Goal: Task Accomplishment & Management: Manage account settings

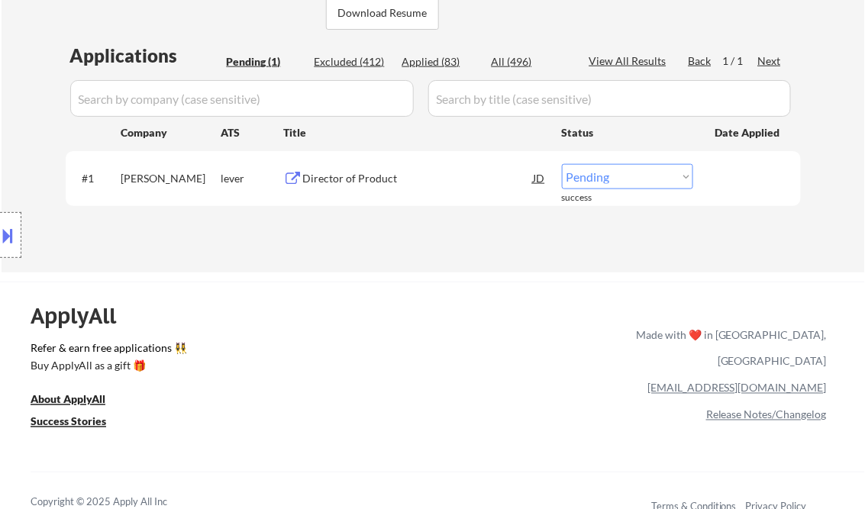
scroll to position [366, 0]
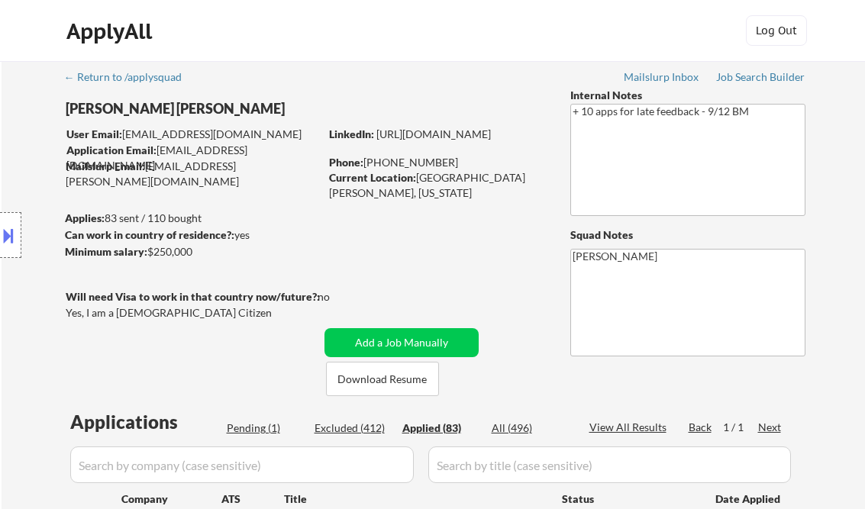
select select ""applied""
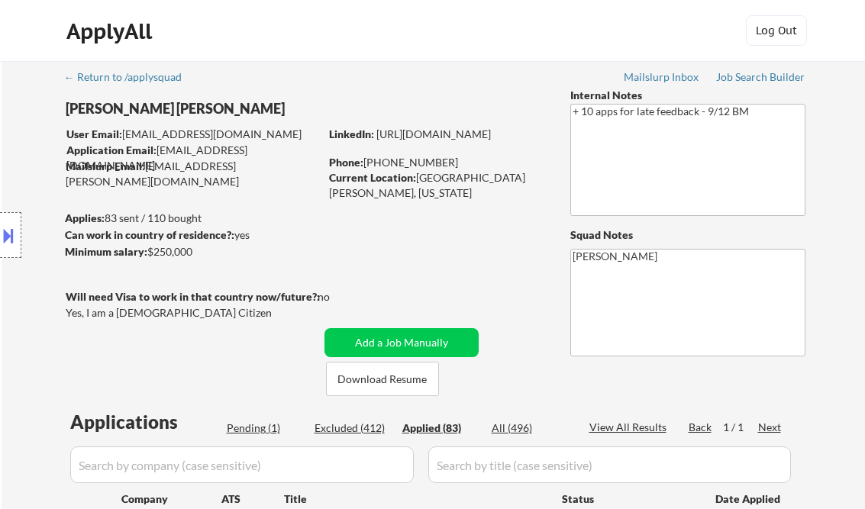
select select ""applied""
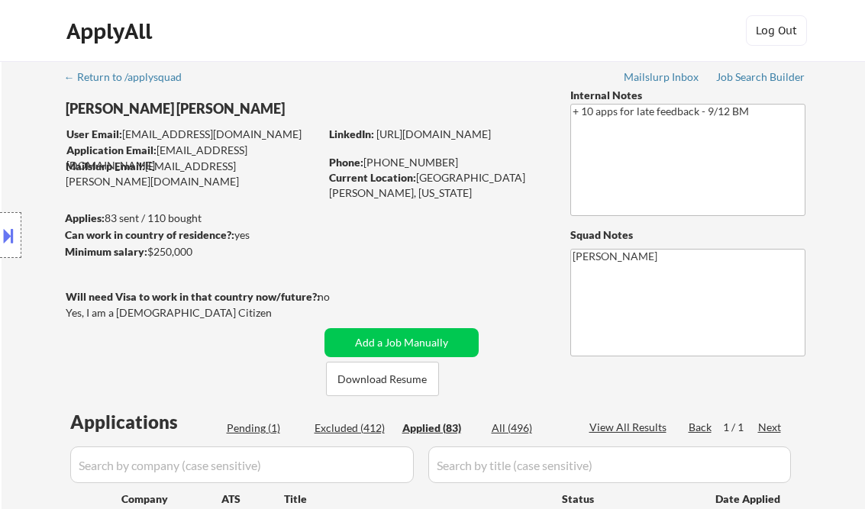
select select ""applied""
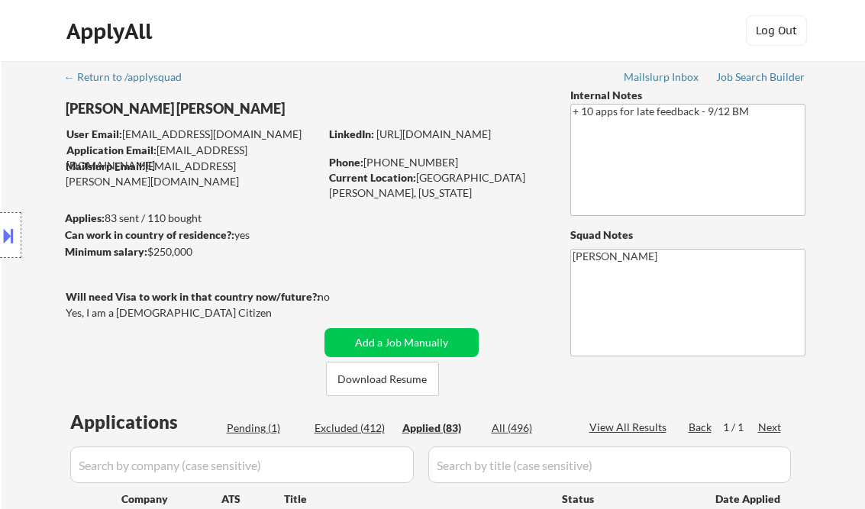
select select ""applied""
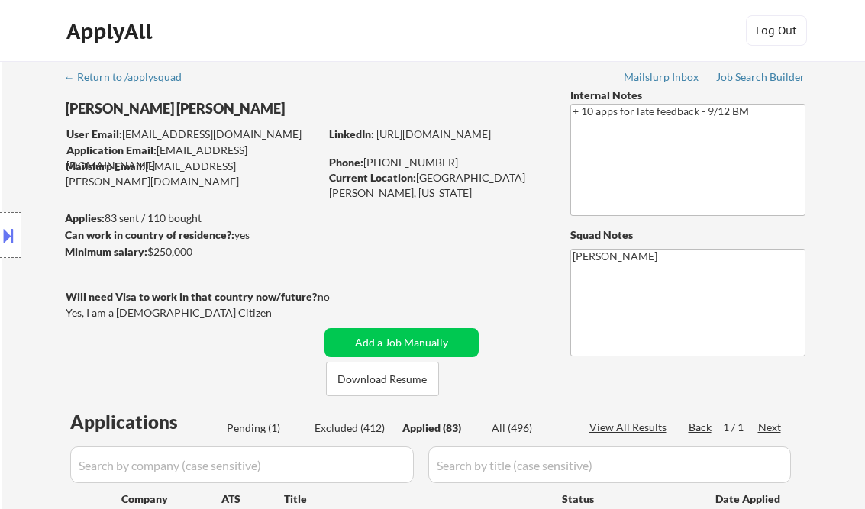
select select ""applied""
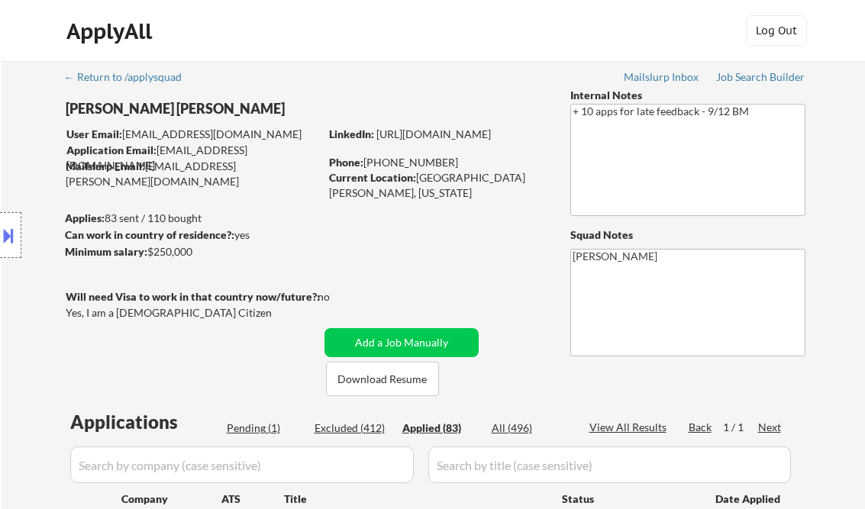
select select ""applied""
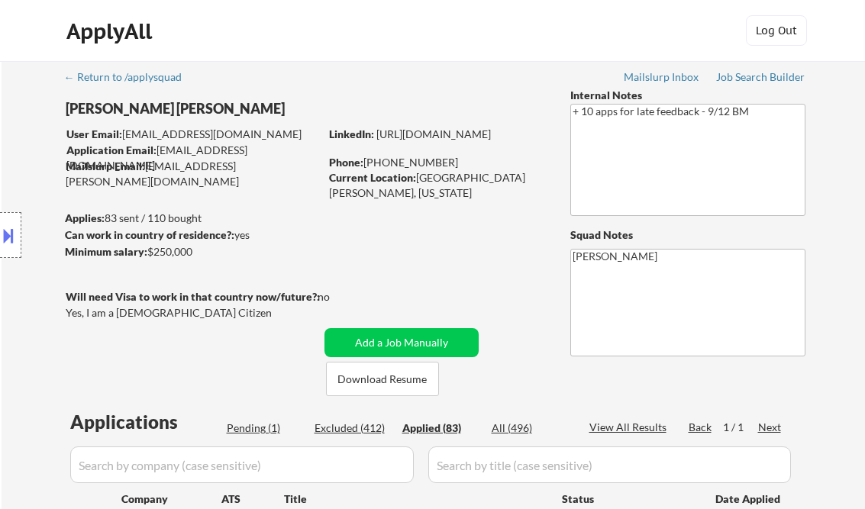
select select ""applied""
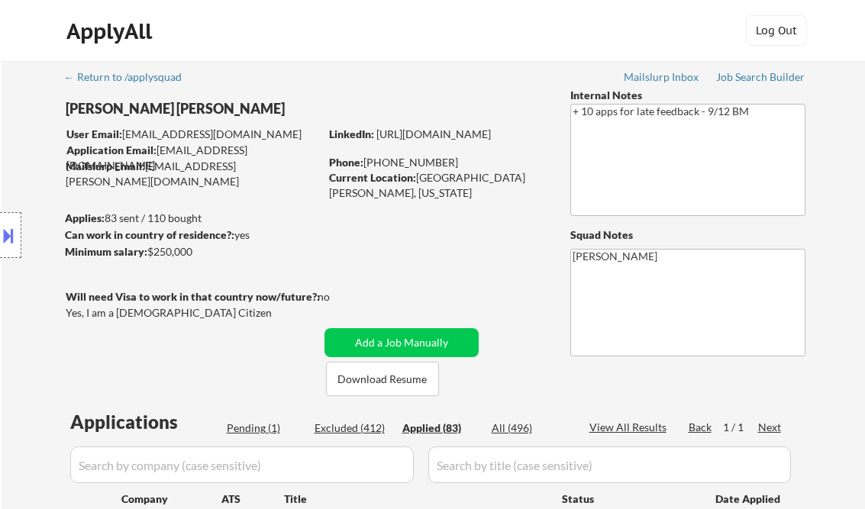
select select ""applied""
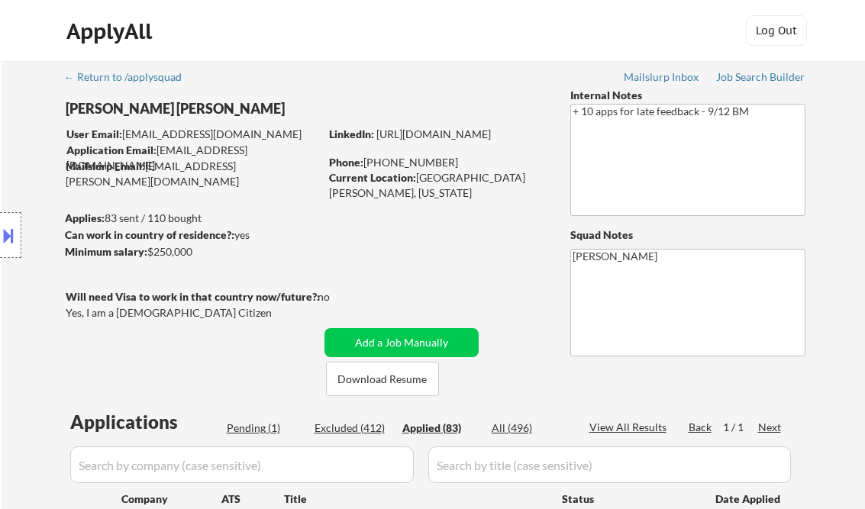
select select ""applied""
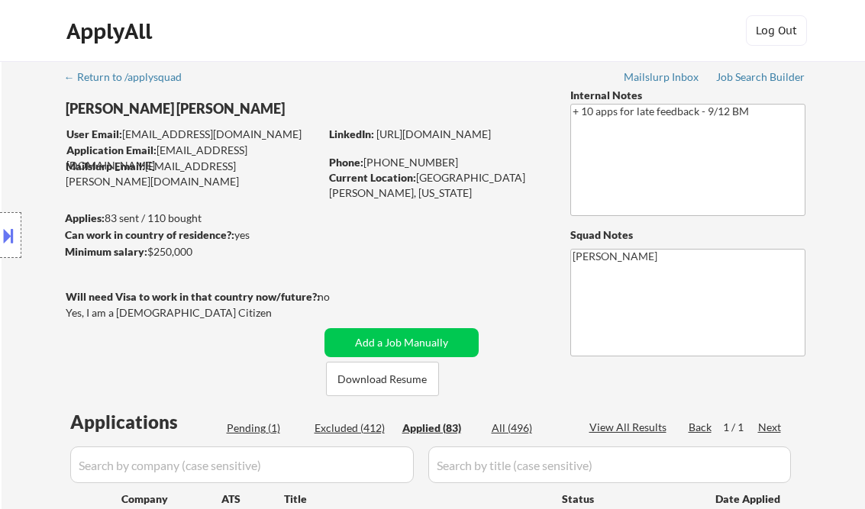
select select ""applied""
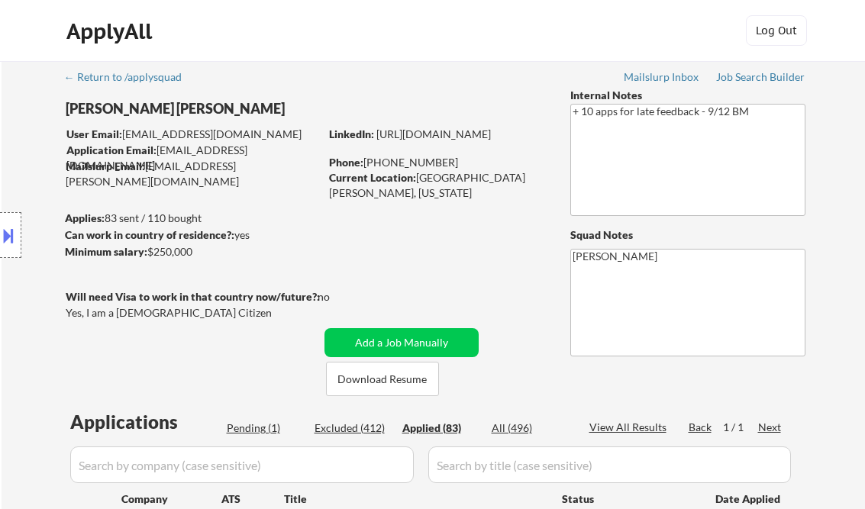
select select ""applied""
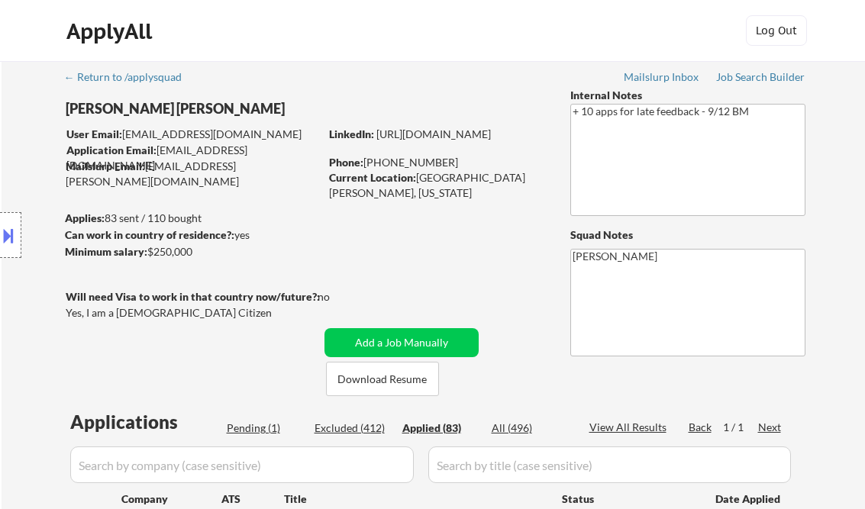
select select ""applied""
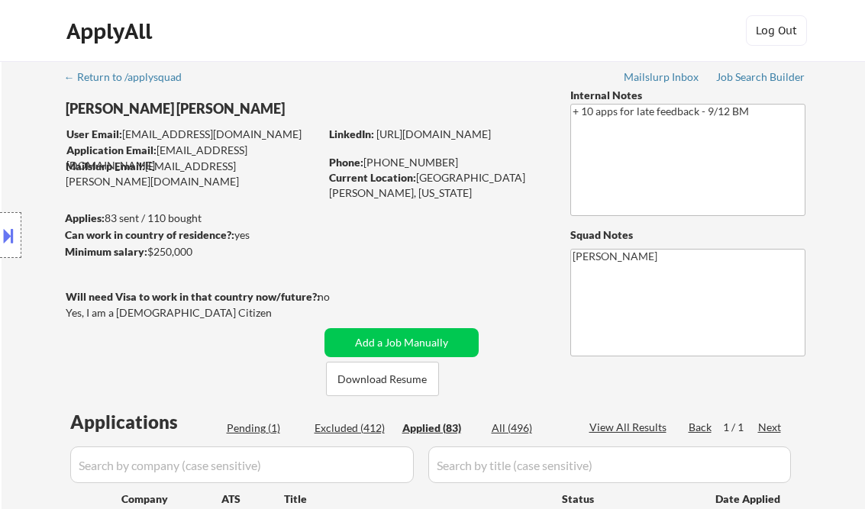
select select ""applied""
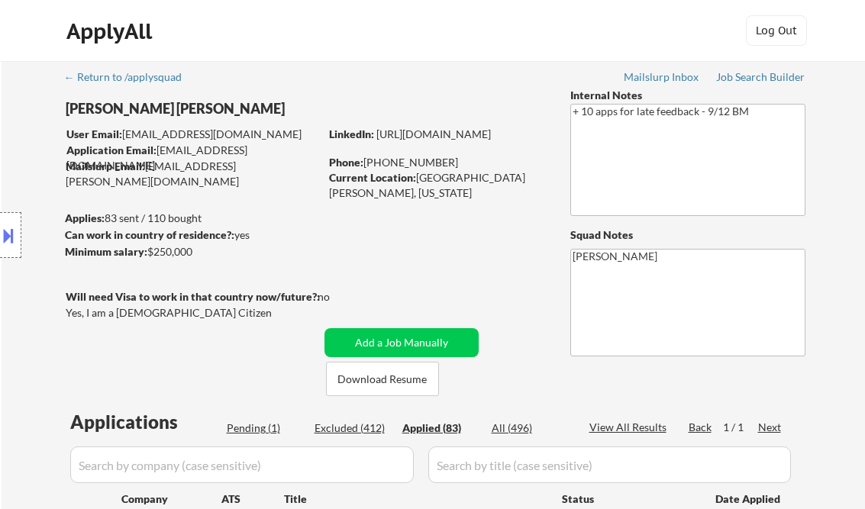
select select ""applied""
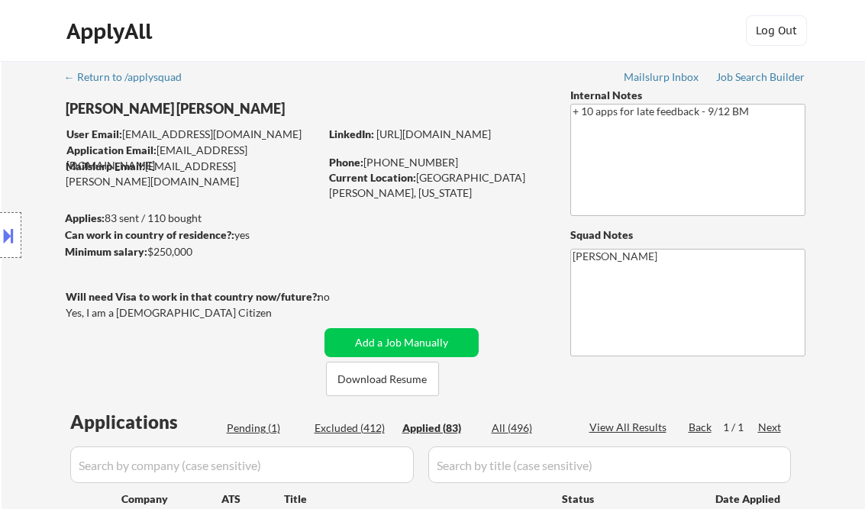
select select ""applied""
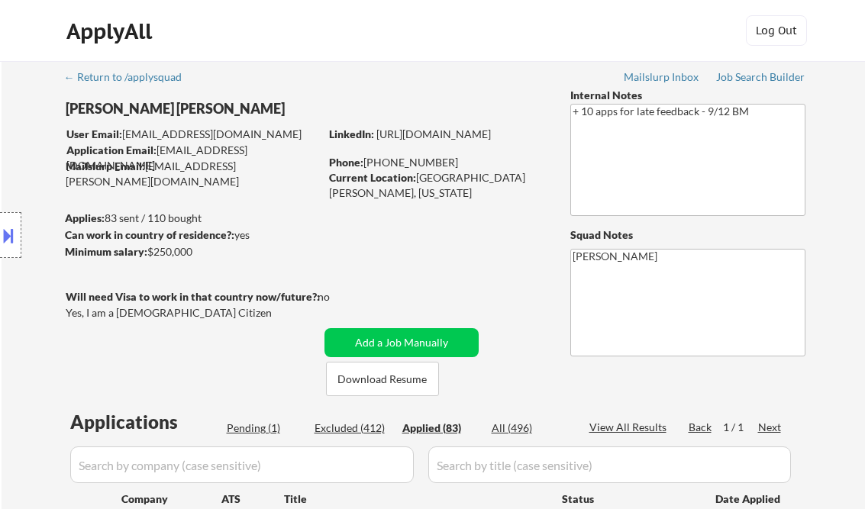
select select ""applied""
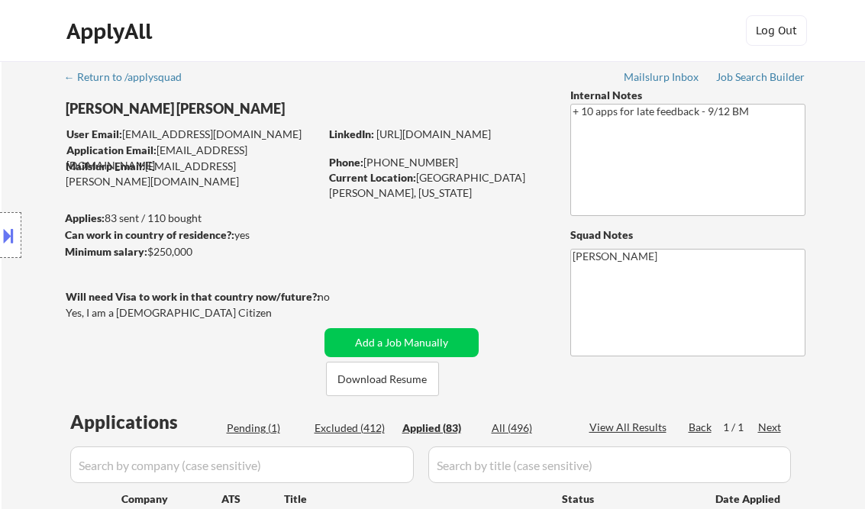
select select ""applied""
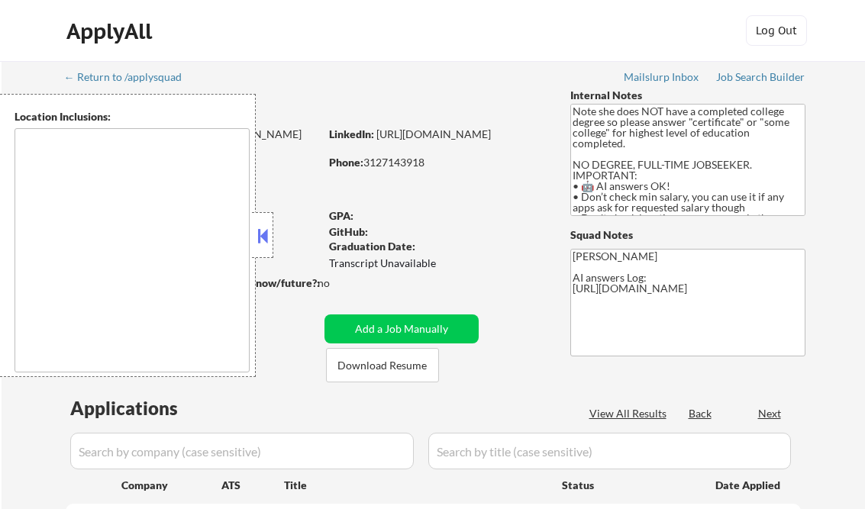
type textarea "country:[GEOGRAPHIC_DATA]"
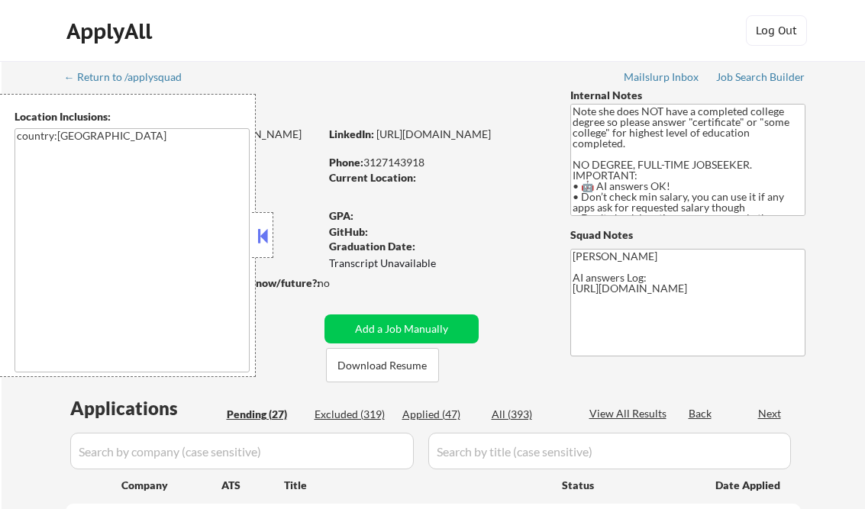
select select ""pending""
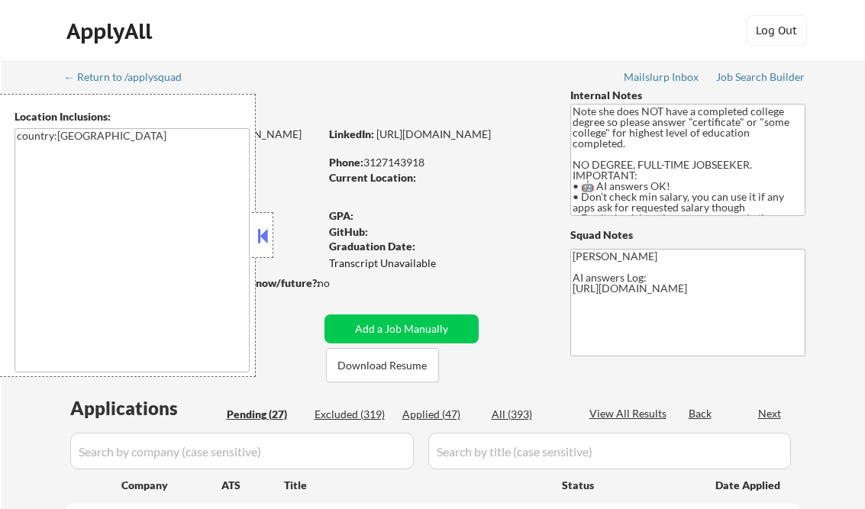
select select ""pending""
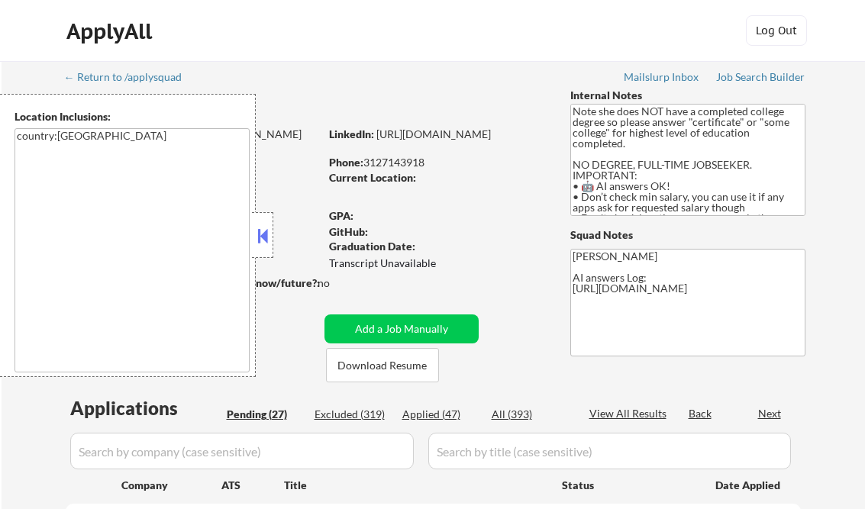
select select ""pending""
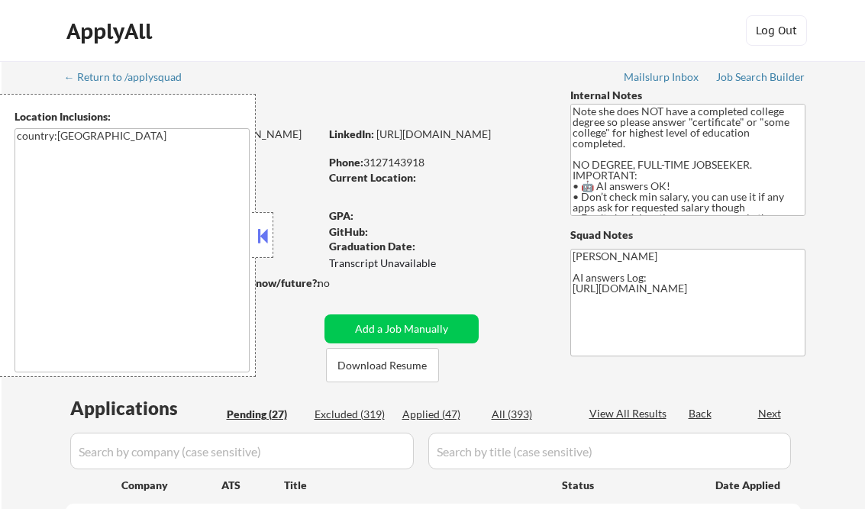
select select ""pending""
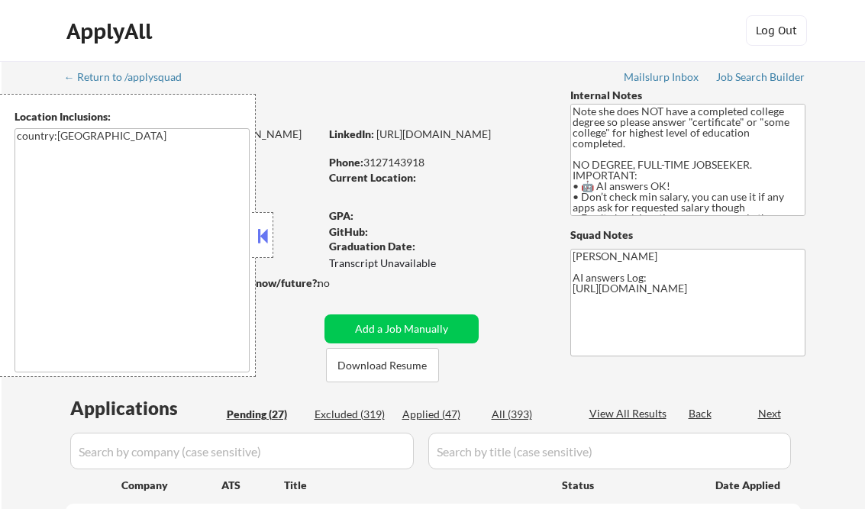
select select ""pending""
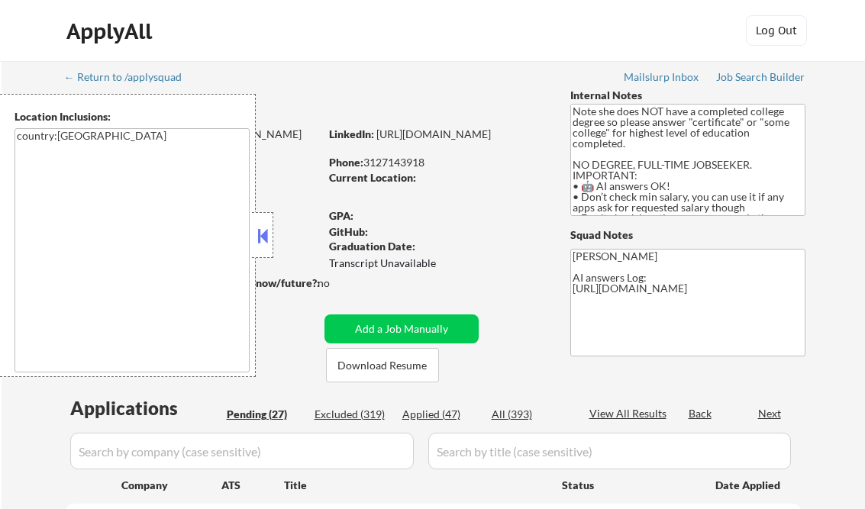
select select ""pending""
click at [267, 241] on button at bounding box center [262, 235] width 17 height 23
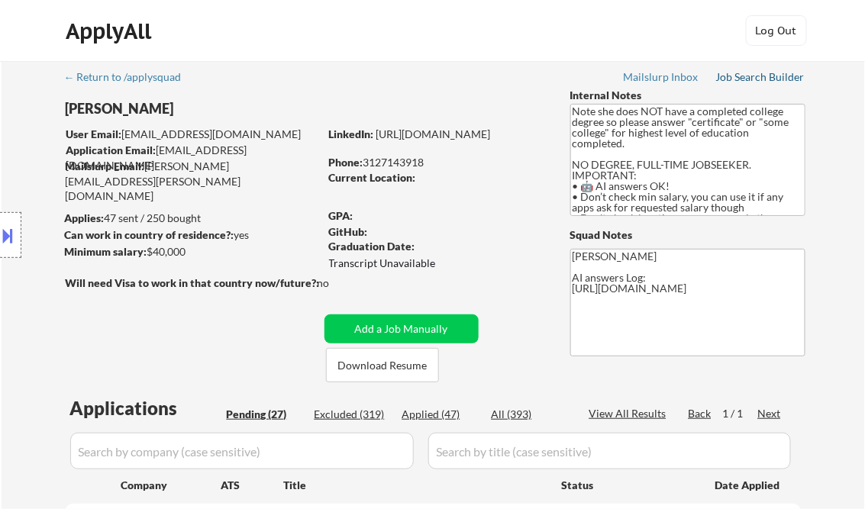
click at [762, 80] on div "Job Search Builder" at bounding box center [760, 77] width 89 height 11
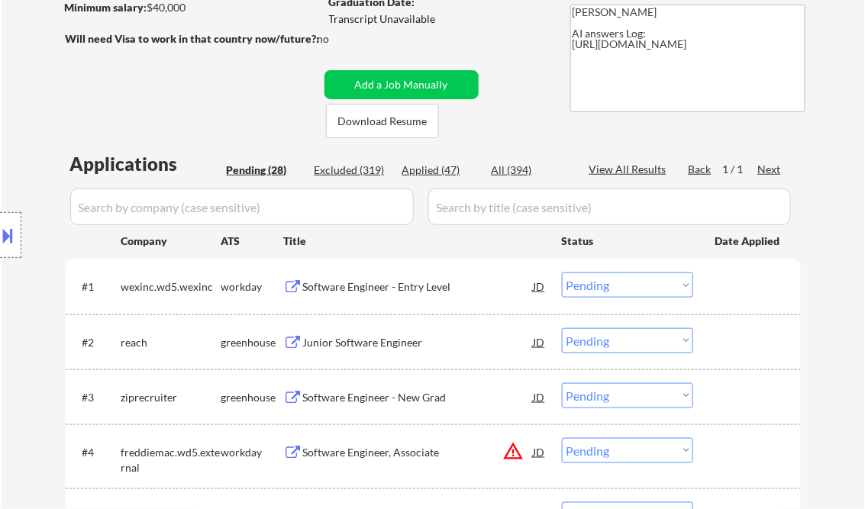
click at [361, 286] on div "Software Engineer - Entry Level" at bounding box center [418, 286] width 230 height 15
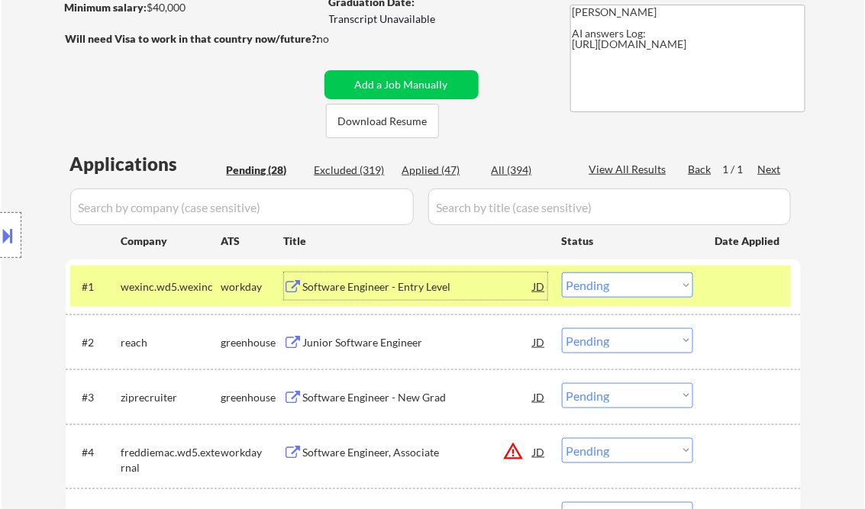
click at [620, 288] on select "Choose an option... Pending Applied Excluded (Questions) Excluded (Expired) Exc…" at bounding box center [627, 284] width 131 height 25
select select ""excluded__expired_""
click at [562, 272] on select "Choose an option... Pending Applied Excluded (Questions) Excluded (Expired) Exc…" at bounding box center [627, 284] width 131 height 25
click at [373, 341] on div "Junior Software Engineer" at bounding box center [418, 342] width 230 height 15
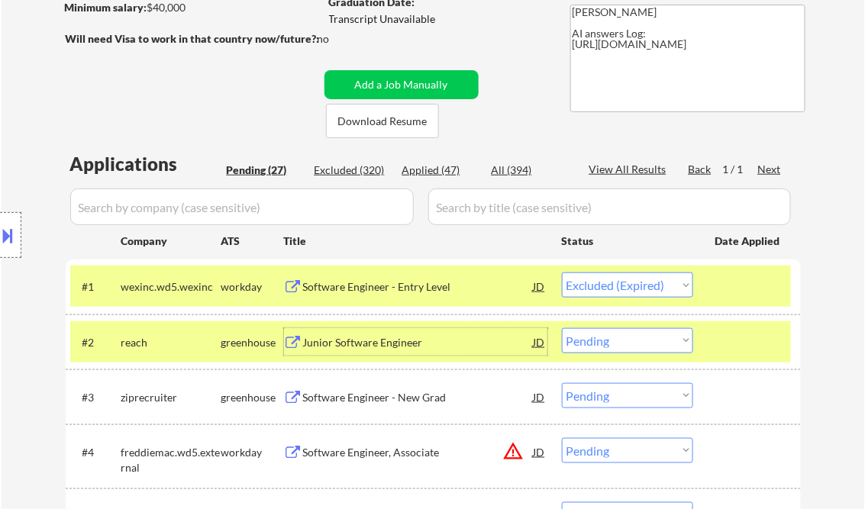
click at [626, 345] on select "Choose an option... Pending Applied Excluded (Questions) Excluded (Expired) Exc…" at bounding box center [627, 340] width 131 height 25
click at [591, 337] on select "Choose an option... Pending Applied Excluded (Questions) Excluded (Expired) Exc…" at bounding box center [627, 340] width 131 height 25
select select ""applied""
click at [562, 328] on select "Choose an option... Pending Applied Excluded (Questions) Excluded (Expired) Exc…" at bounding box center [627, 340] width 131 height 25
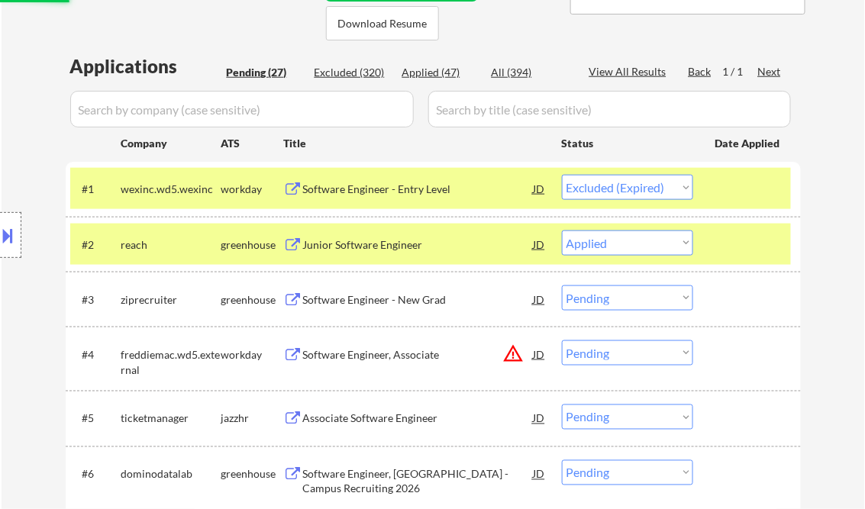
scroll to position [366, 0]
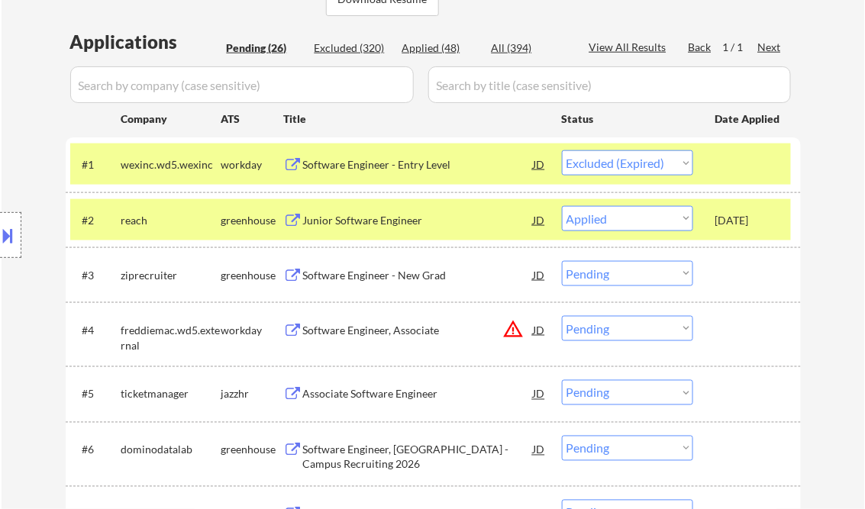
click at [399, 272] on div "Software Engineer - New Grad" at bounding box center [418, 275] width 230 height 15
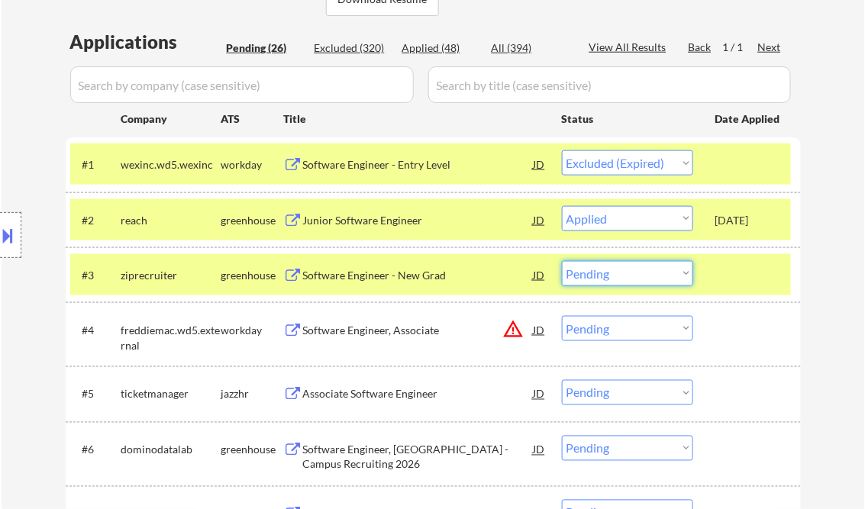
drag, startPoint x: 650, startPoint y: 276, endPoint x: 656, endPoint y: 288, distance: 13.7
click at [650, 276] on select "Choose an option... Pending Applied Excluded (Questions) Excluded (Expired) Exc…" at bounding box center [627, 273] width 131 height 25
select select ""excluded__other_""
click at [562, 261] on select "Choose an option... Pending Applied Excluded (Questions) Excluded (Expired) Exc…" at bounding box center [627, 273] width 131 height 25
click at [393, 330] on div "Software Engineer, Associate" at bounding box center [418, 330] width 230 height 15
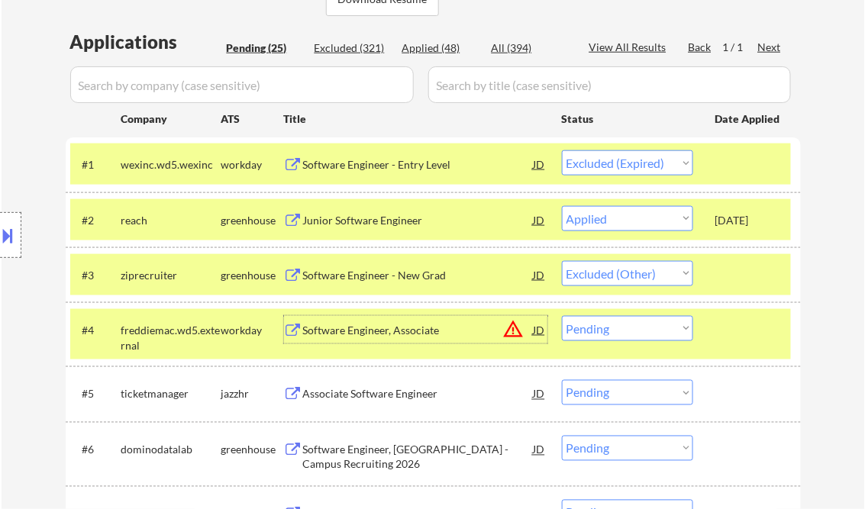
click at [418, 327] on div "Software Engineer, Associate" at bounding box center [418, 330] width 230 height 15
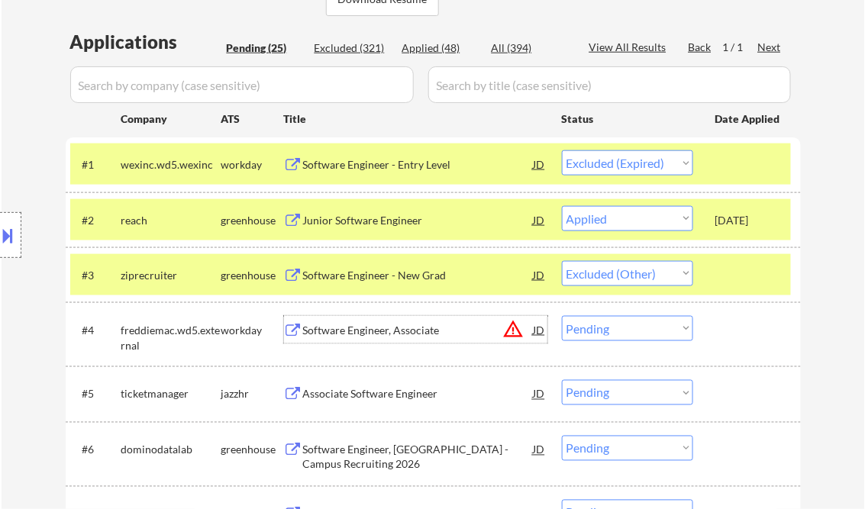
drag, startPoint x: 591, startPoint y: 330, endPoint x: 608, endPoint y: 360, distance: 33.8
click at [591, 330] on select "Choose an option... Pending Applied Excluded (Questions) Excluded (Expired) Exc…" at bounding box center [627, 328] width 131 height 25
select select ""applied""
click at [562, 316] on select "Choose an option... Pending Applied Excluded (Questions) Excluded (Expired) Exc…" at bounding box center [627, 328] width 131 height 25
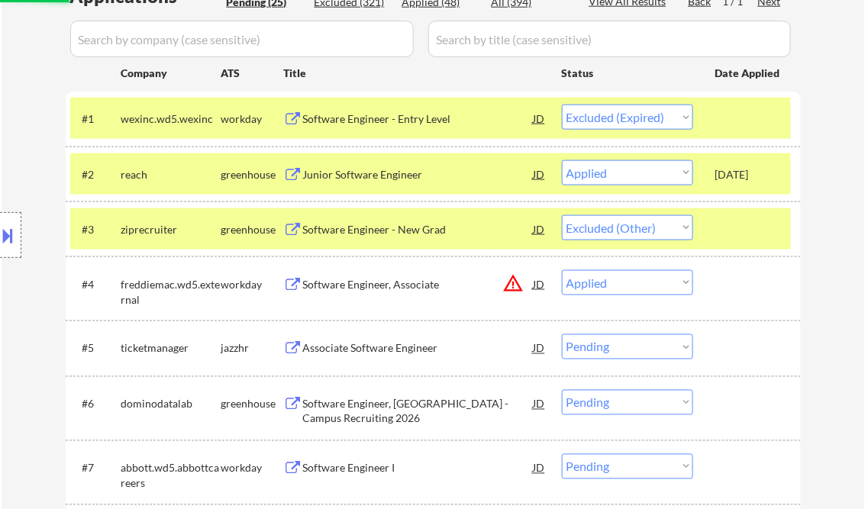
scroll to position [427, 0]
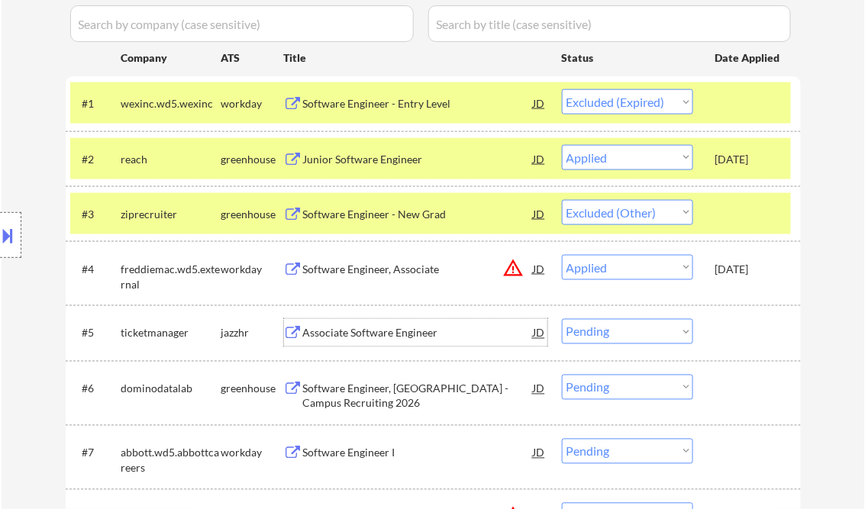
click at [393, 334] on div "Associate Software Engineer" at bounding box center [418, 333] width 230 height 15
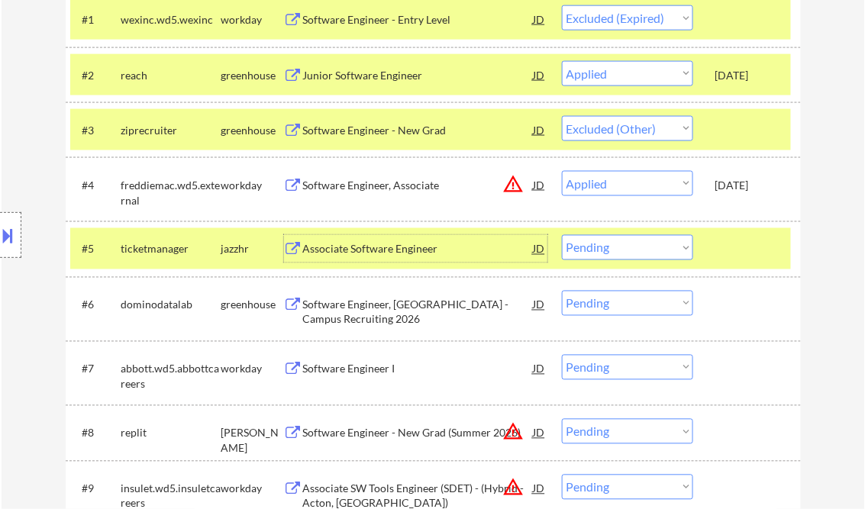
scroll to position [550, 0]
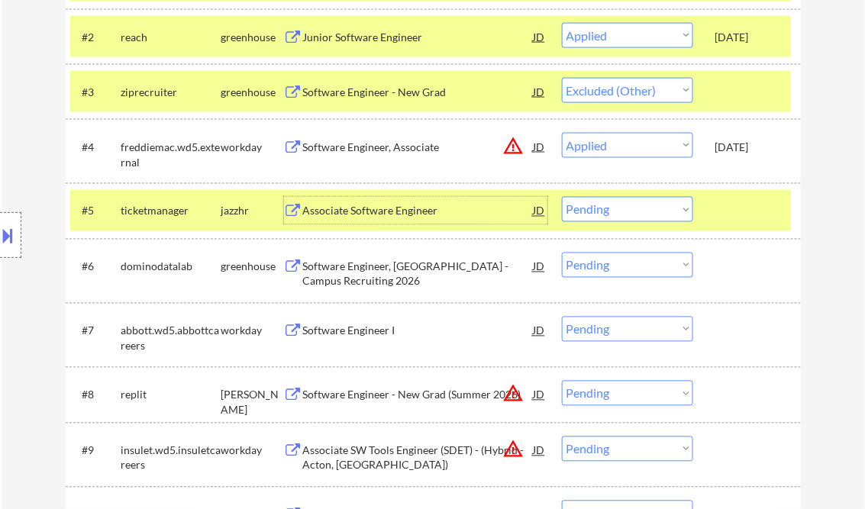
click at [591, 211] on select "Choose an option... Pending Applied Excluded (Questions) Excluded (Expired) Exc…" at bounding box center [627, 209] width 131 height 25
select select ""applied""
click at [562, 197] on select "Choose an option... Pending Applied Excluded (Questions) Excluded (Expired) Exc…" at bounding box center [627, 209] width 131 height 25
click at [371, 272] on div "Software Engineer, New Grad - Campus Recruiting 2026" at bounding box center [418, 274] width 230 height 30
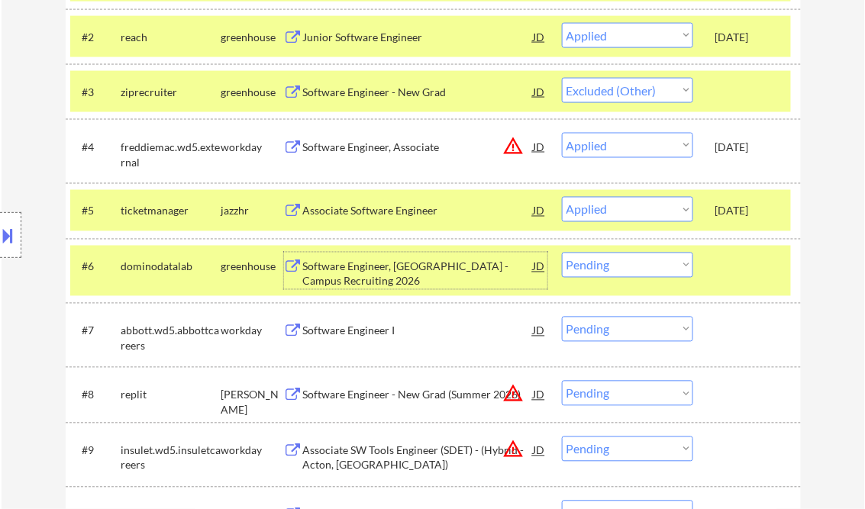
drag, startPoint x: 623, startPoint y: 274, endPoint x: 746, endPoint y: 334, distance: 137.6
click at [623, 274] on select "Choose an option... Pending Applied Excluded (Questions) Excluded (Expired) Exc…" at bounding box center [627, 265] width 131 height 25
select select ""excluded__bad_match_""
click at [562, 253] on select "Choose an option... Pending Applied Excluded (Questions) Excluded (Expired) Exc…" at bounding box center [627, 265] width 131 height 25
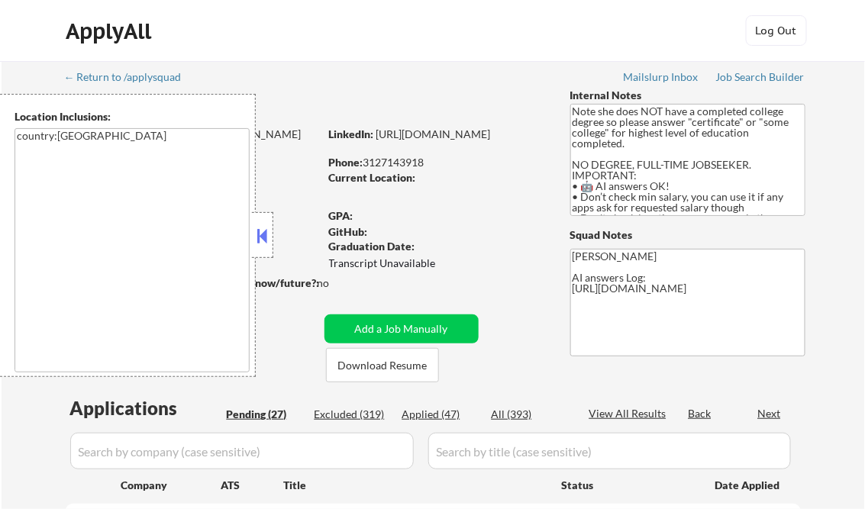
select select ""pending""
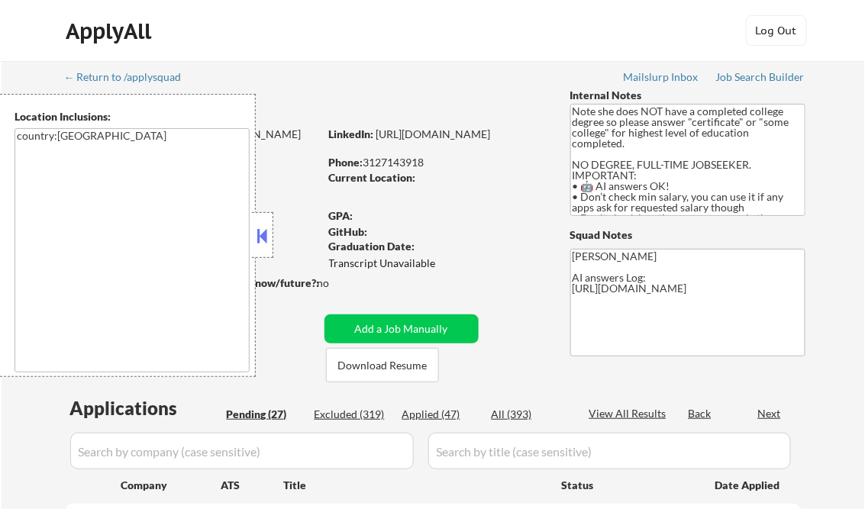
select select ""pending""
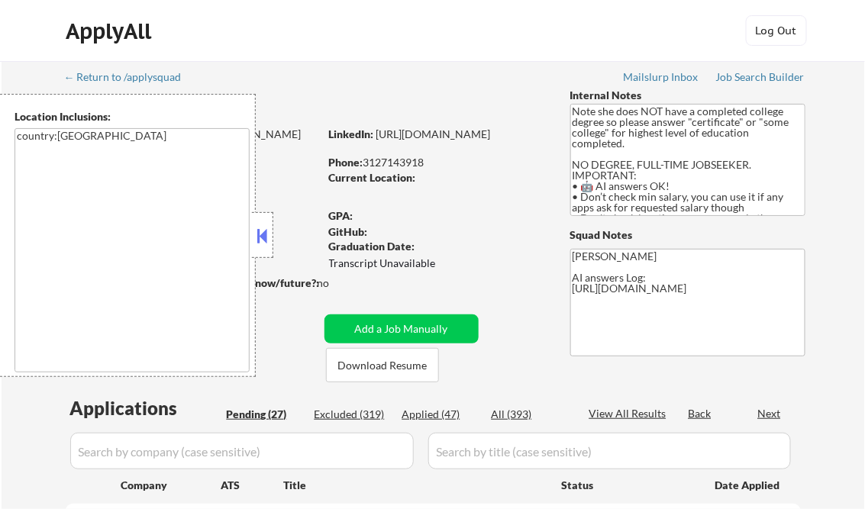
select select ""pending""
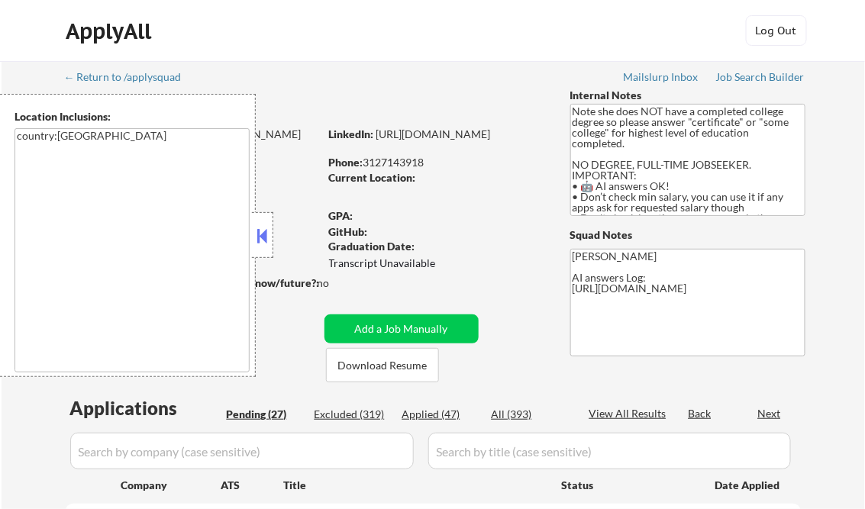
select select ""pending""
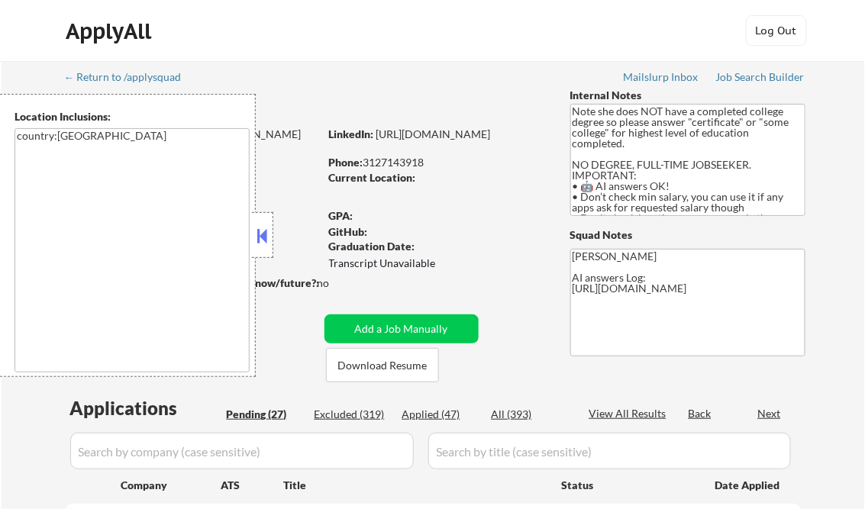
select select ""pending""
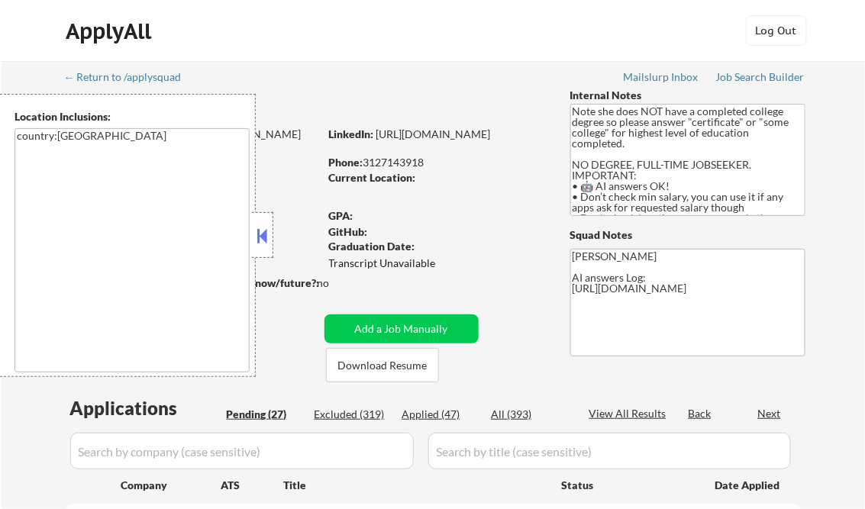
select select ""pending""
select select ""excluded__expired_""
select select ""pending""
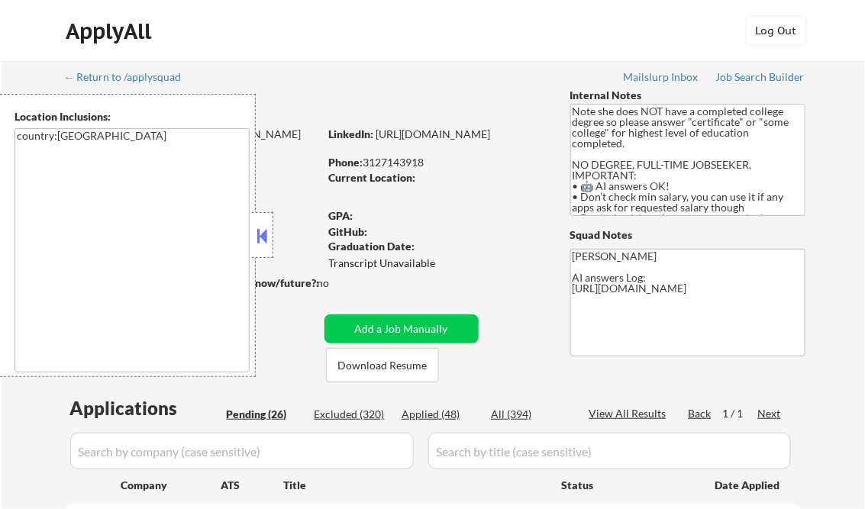
scroll to position [331, 0]
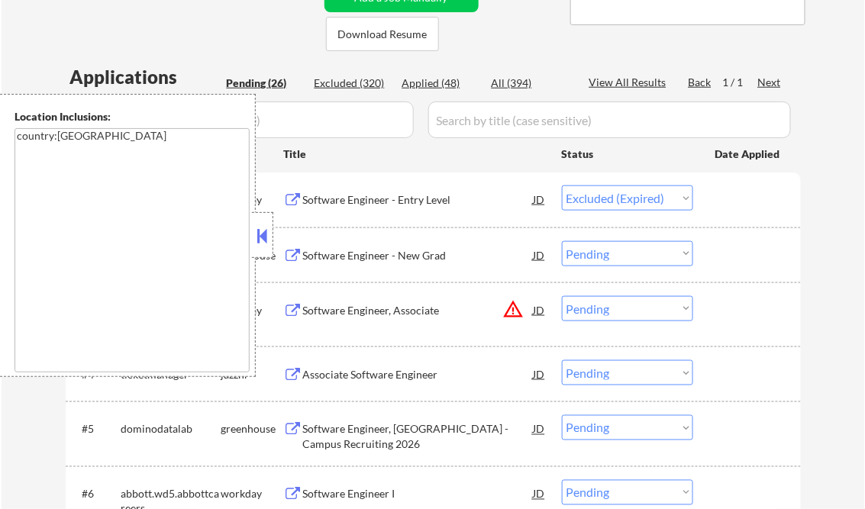
click at [268, 235] on button at bounding box center [262, 235] width 17 height 23
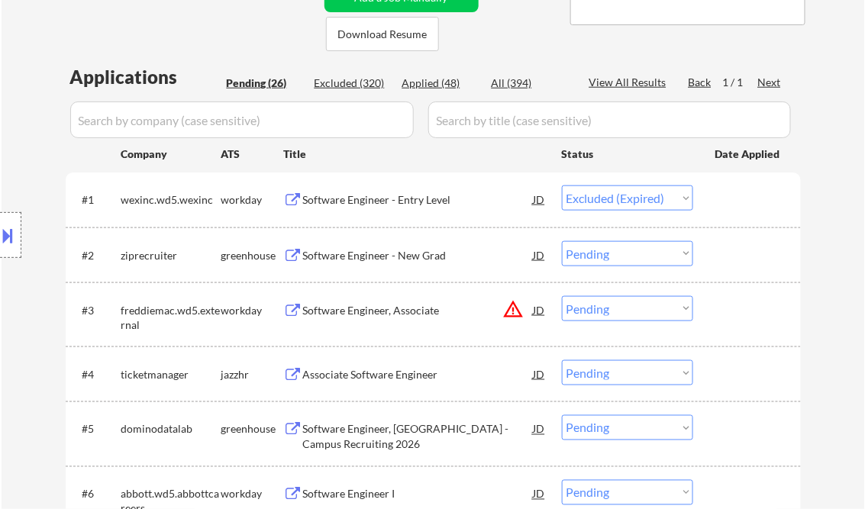
click at [437, 80] on div "Applied (48)" at bounding box center [440, 83] width 76 height 15
select select ""applied""
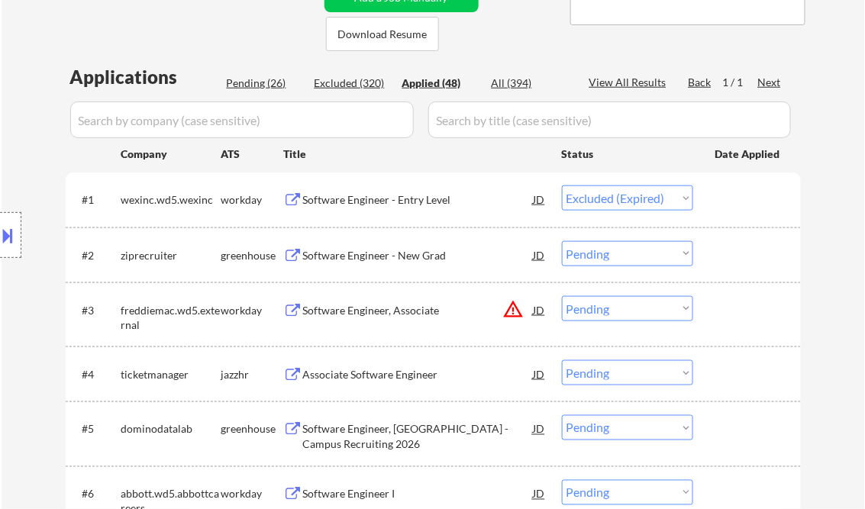
select select ""applied""
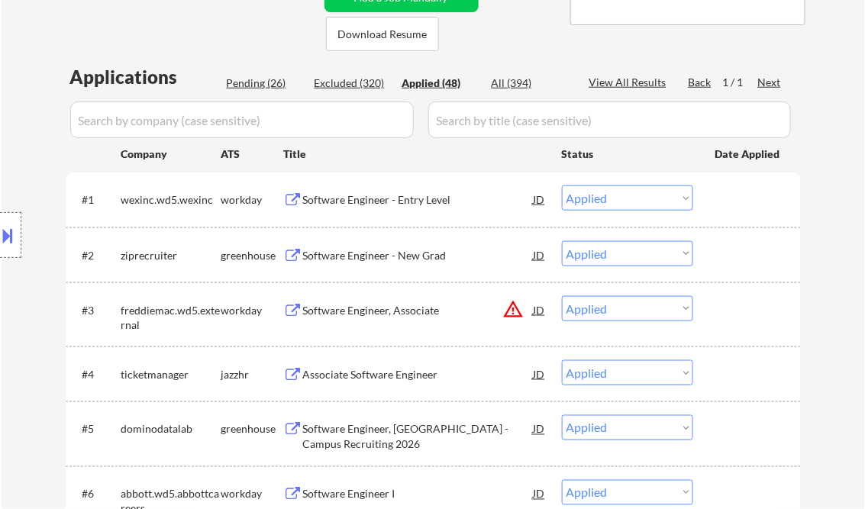
select select ""applied""
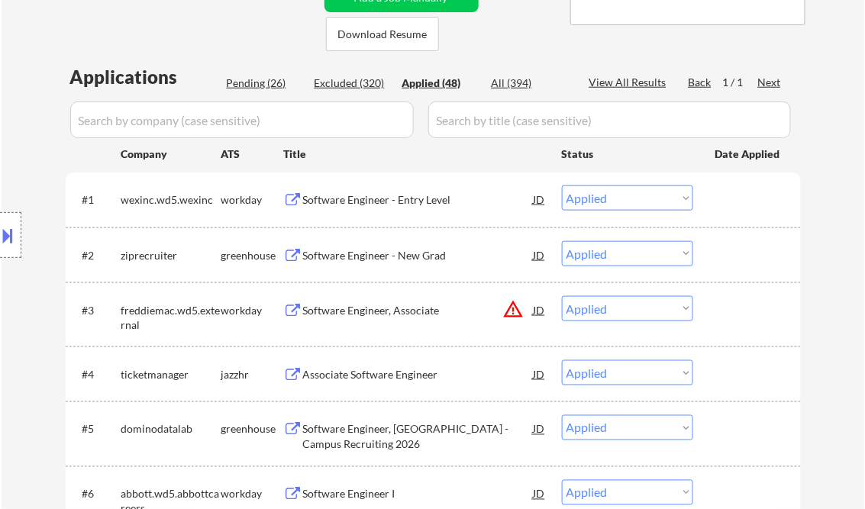
select select ""applied""
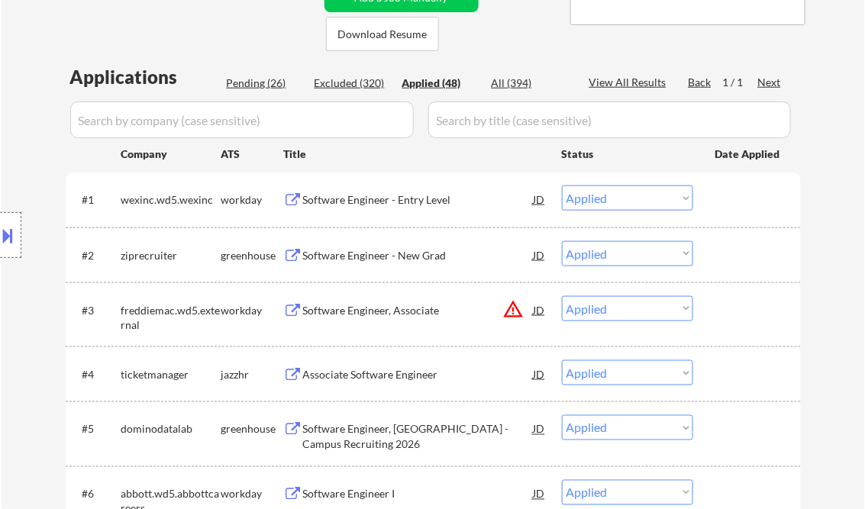
select select ""applied""
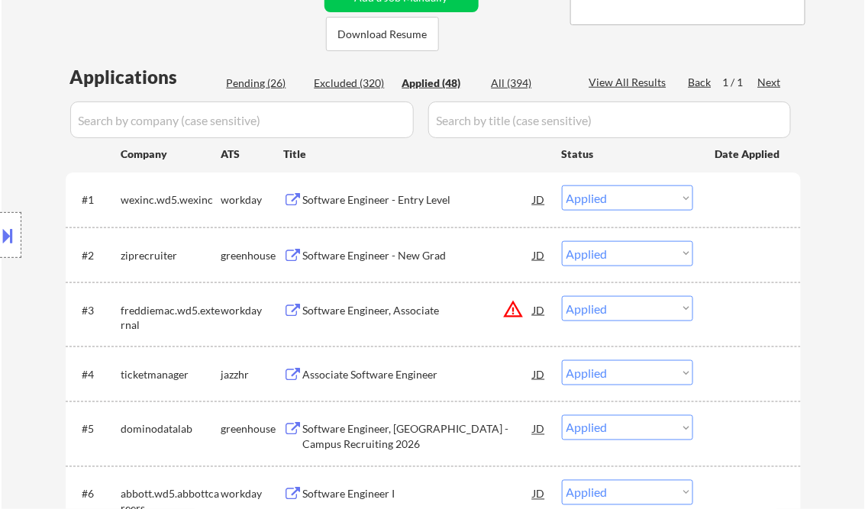
select select ""applied""
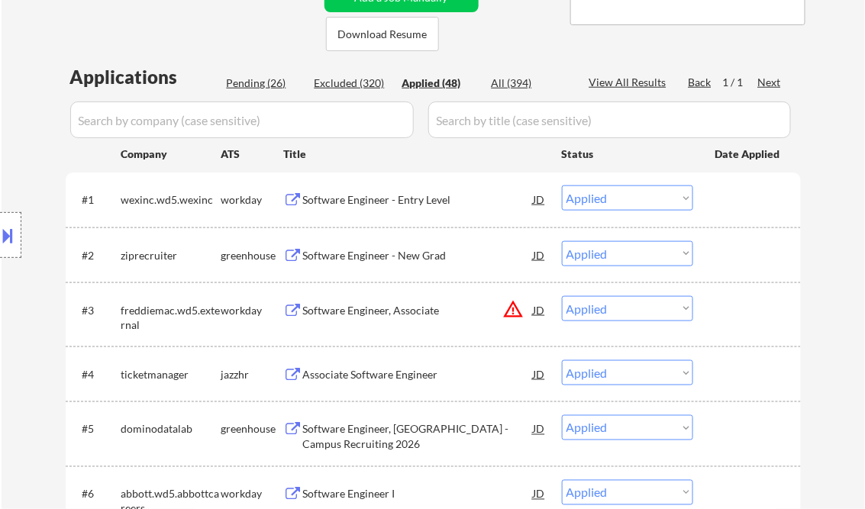
select select ""applied""
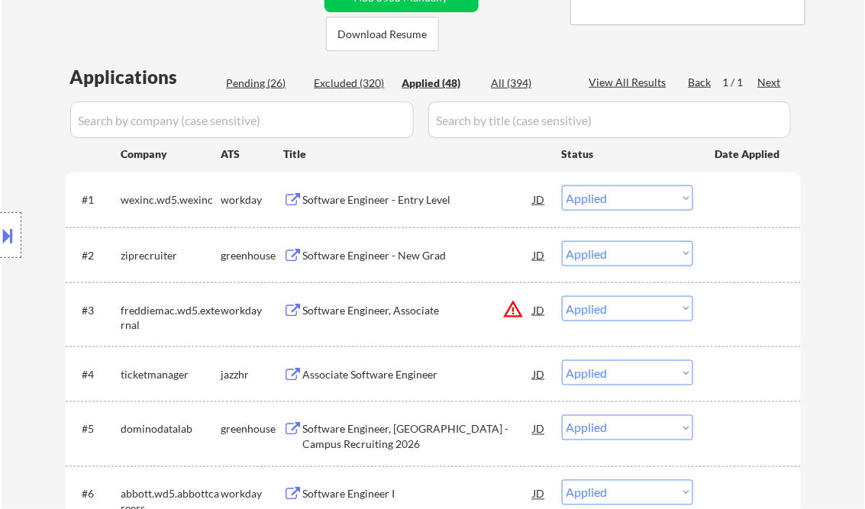
select select ""applied""
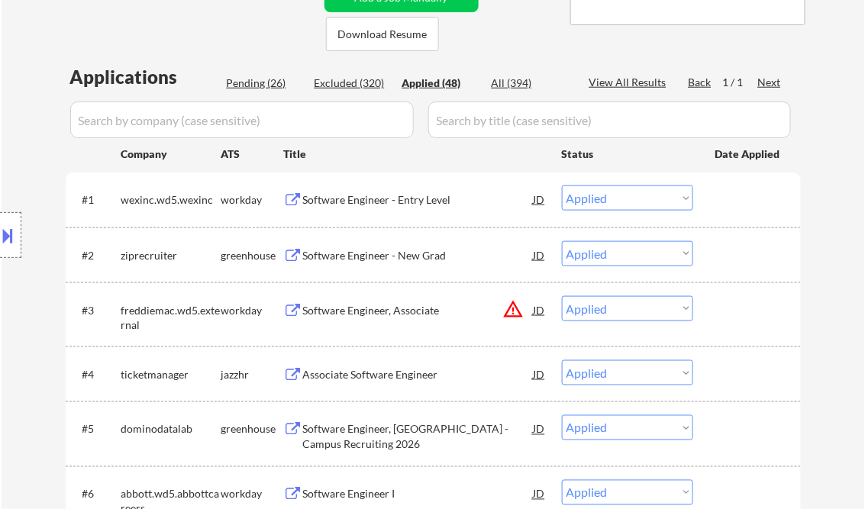
select select ""applied""
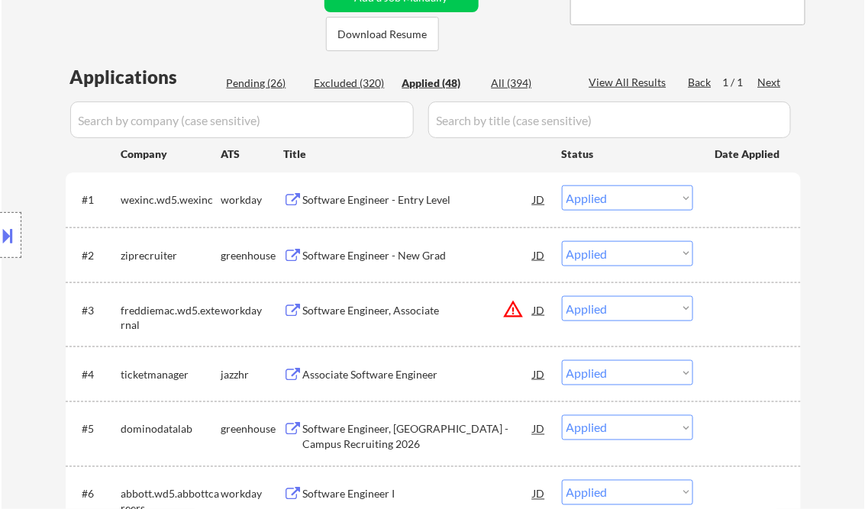
select select ""applied""
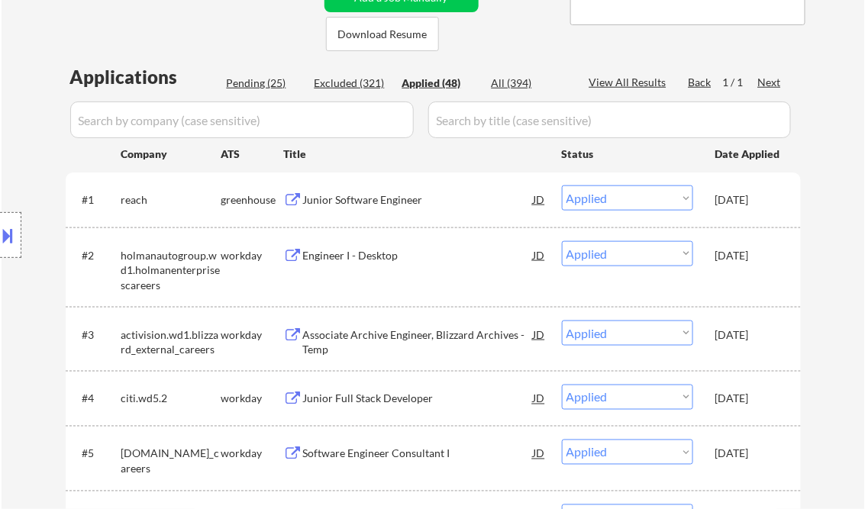
select select ""applied""
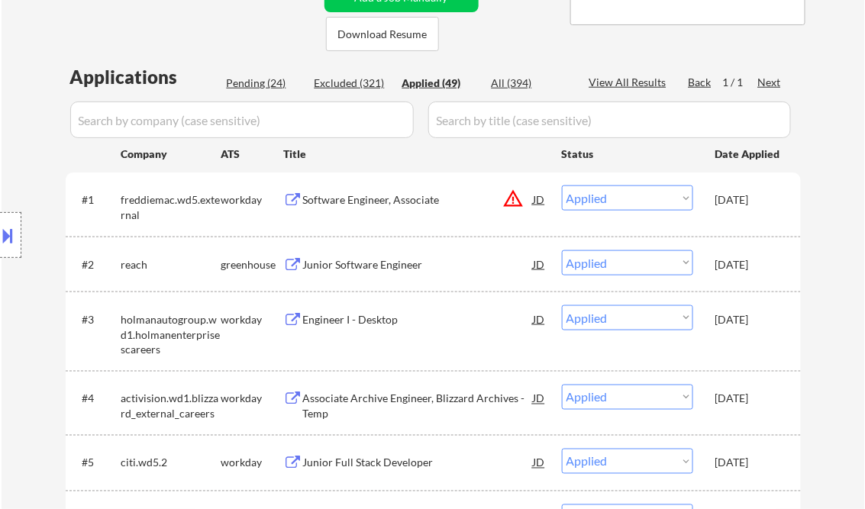
select select ""applied""
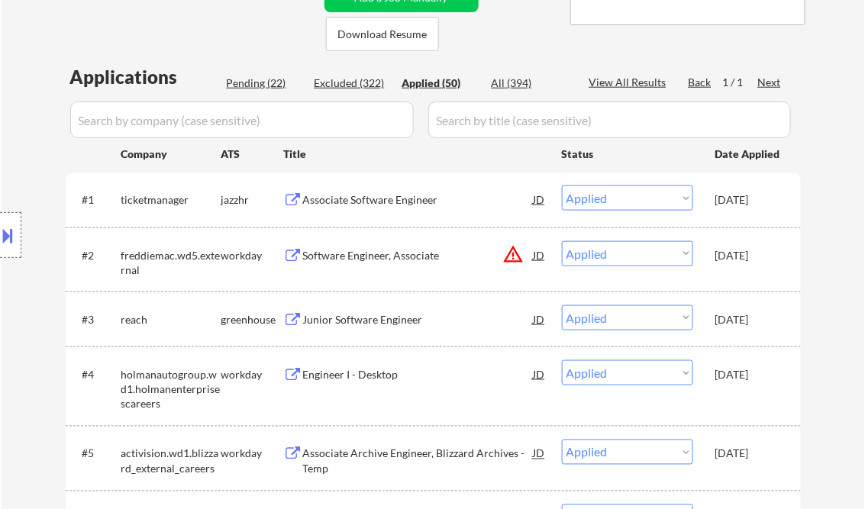
select select ""applied""
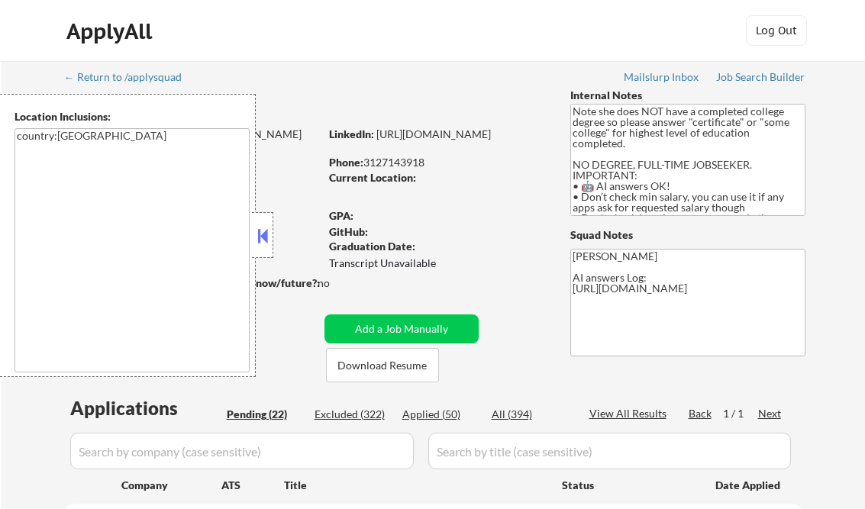
select select ""pending""
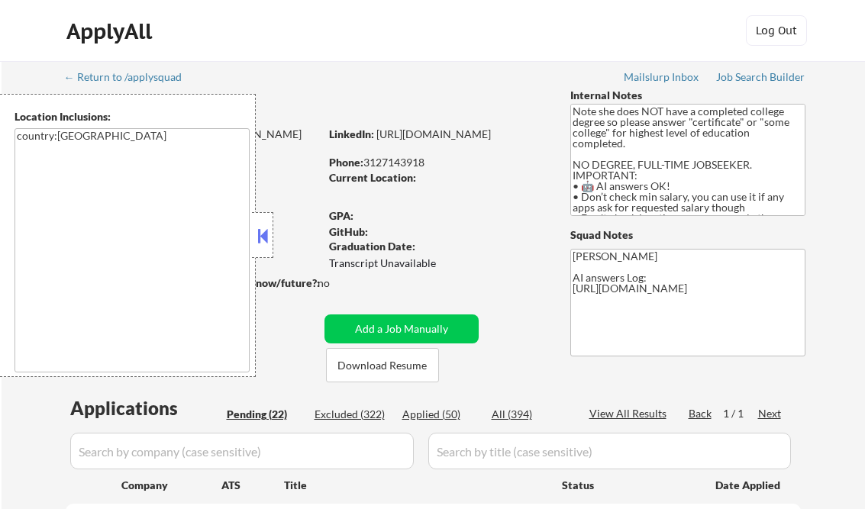
select select ""pending""
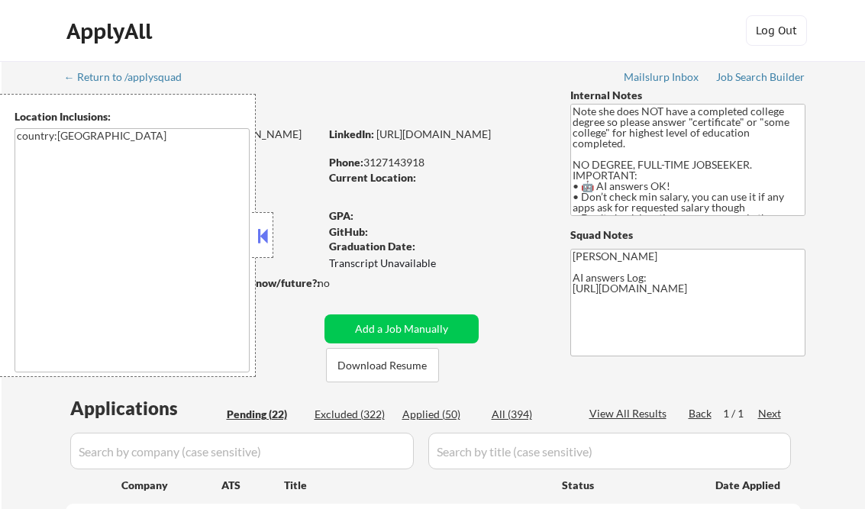
select select ""pending""
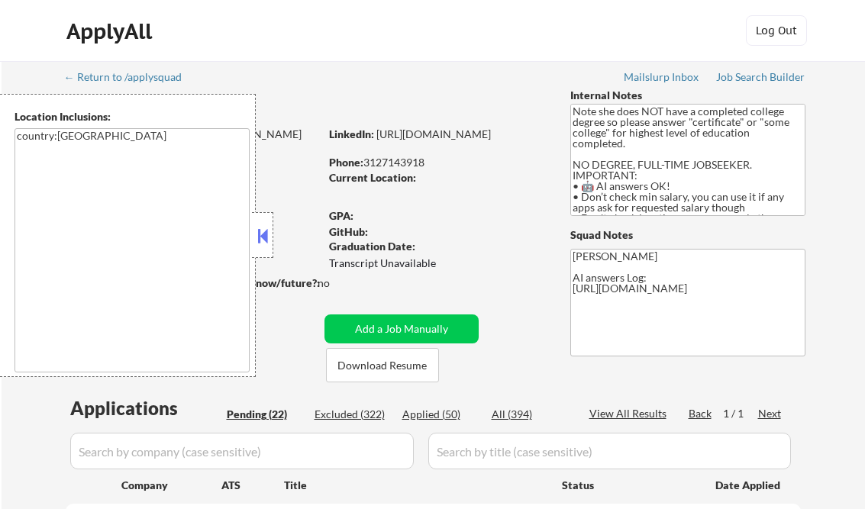
select select ""pending""
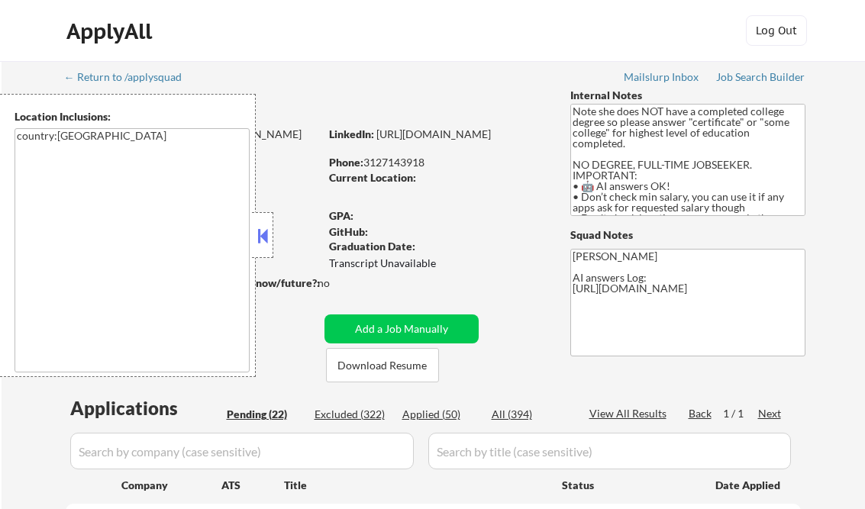
select select ""pending""
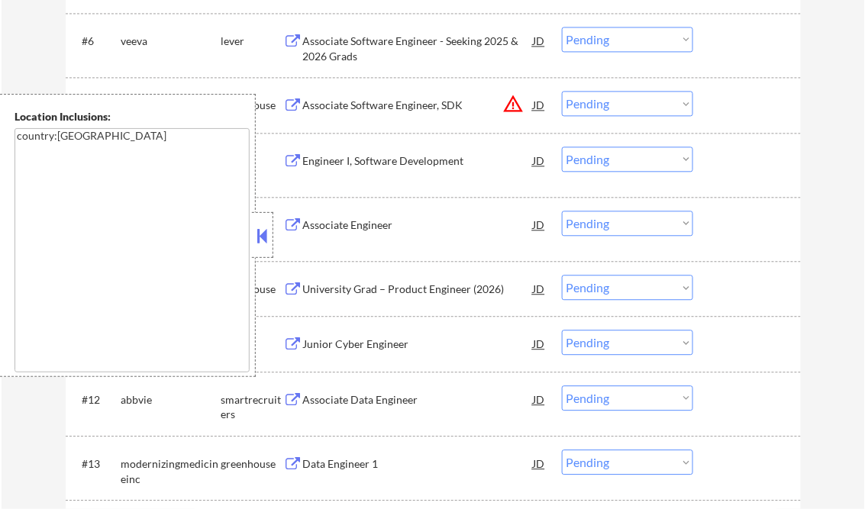
scroll to position [733, 0]
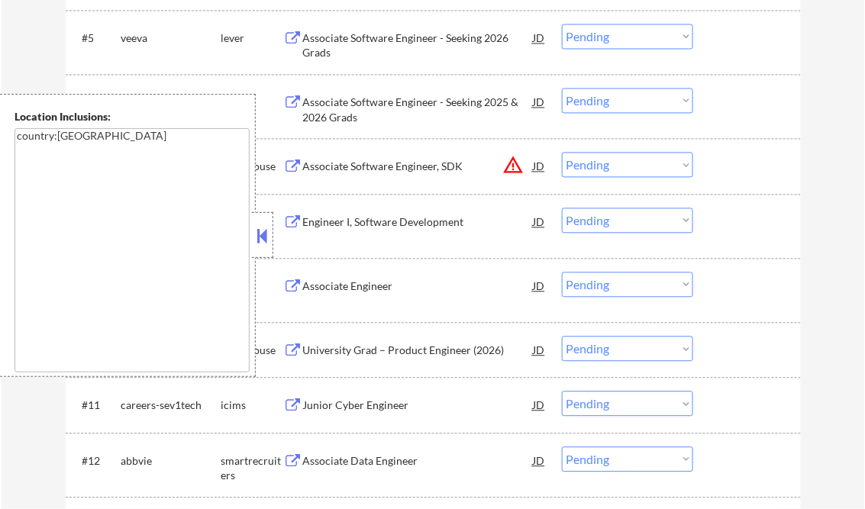
click at [256, 229] on button at bounding box center [262, 235] width 17 height 23
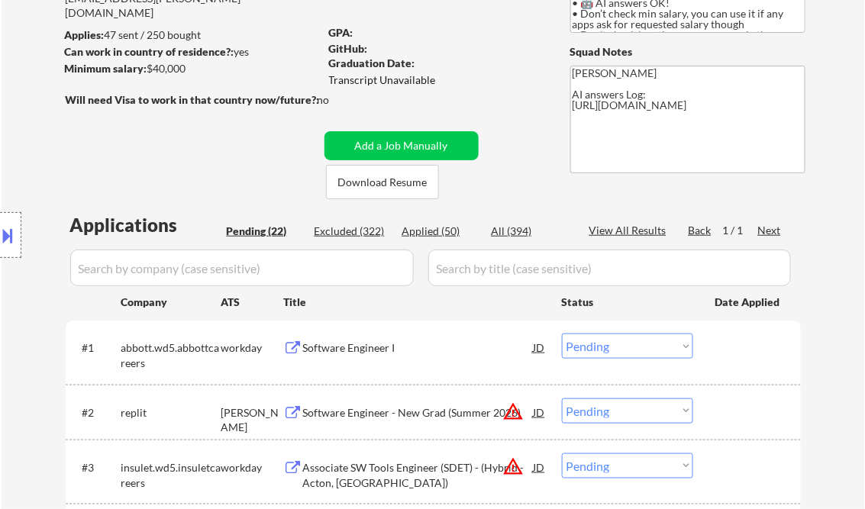
scroll to position [366, 0]
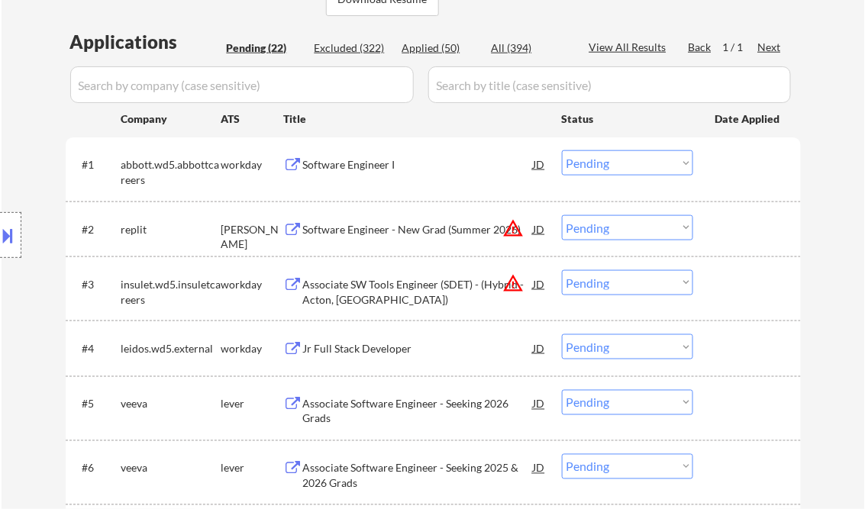
click at [354, 165] on div "Software Engineer I" at bounding box center [418, 164] width 230 height 15
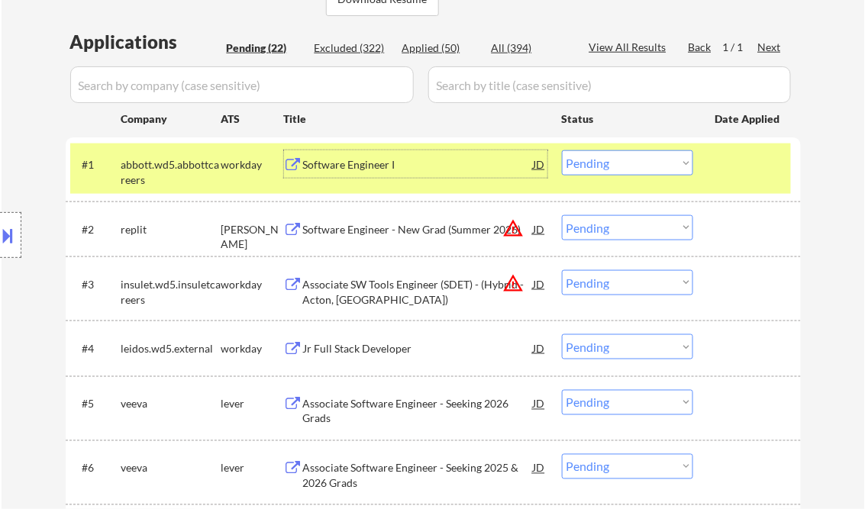
click at [618, 163] on select "Choose an option... Pending Applied Excluded (Questions) Excluded (Expired) Exc…" at bounding box center [627, 162] width 131 height 25
click at [562, 150] on select "Choose an option... Pending Applied Excluded (Questions) Excluded (Expired) Exc…" at bounding box center [627, 162] width 131 height 25
select select ""pending""
